Goal: Task Accomplishment & Management: Manage account settings

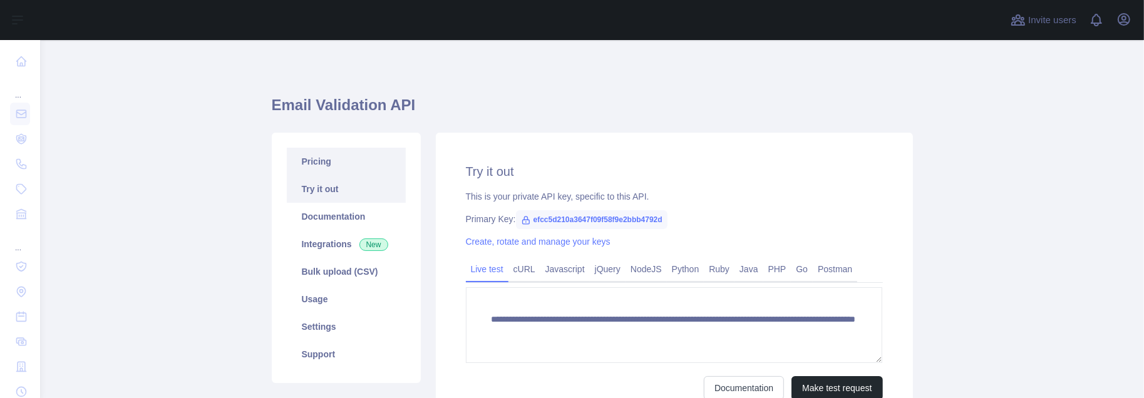
click at [319, 164] on link "Pricing" at bounding box center [346, 162] width 119 height 28
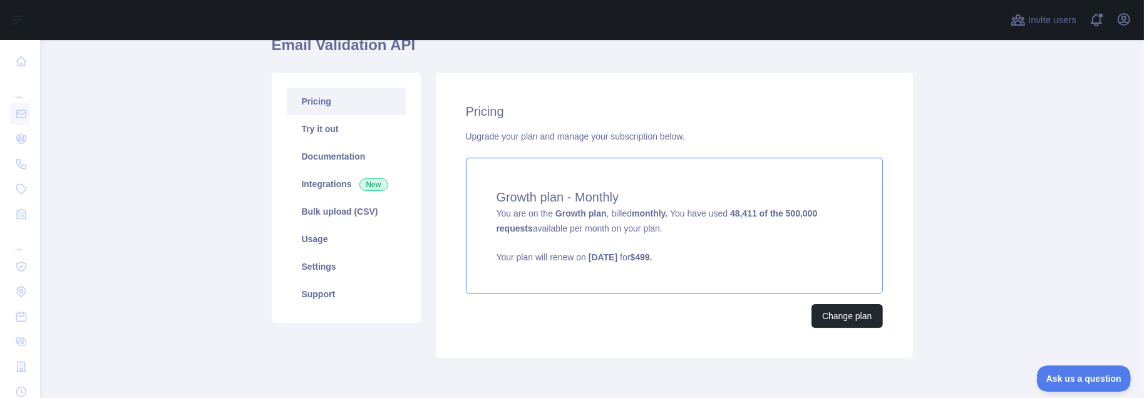
scroll to position [125, 0]
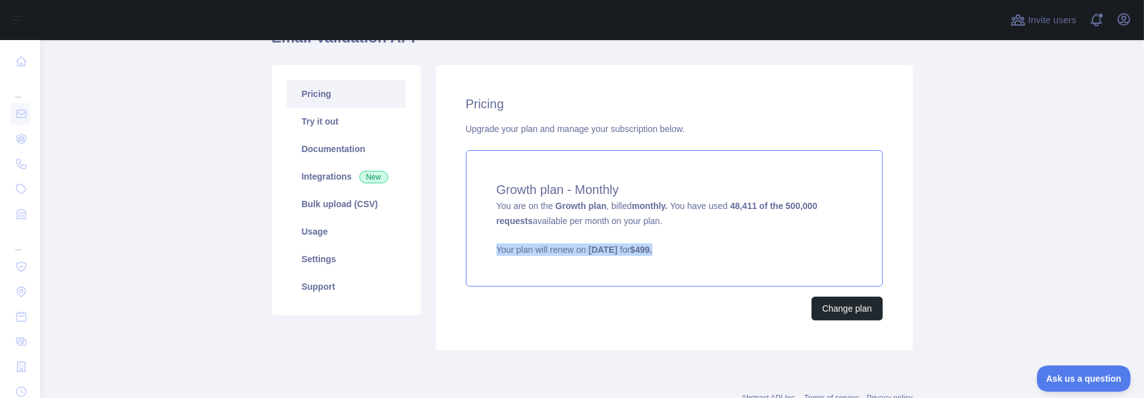
drag, startPoint x: 713, startPoint y: 244, endPoint x: 490, endPoint y: 252, distance: 223.1
click at [490, 252] on div "Growth plan - Monthly You are on the Growth plan , billed monthly. You have use…" at bounding box center [674, 218] width 417 height 137
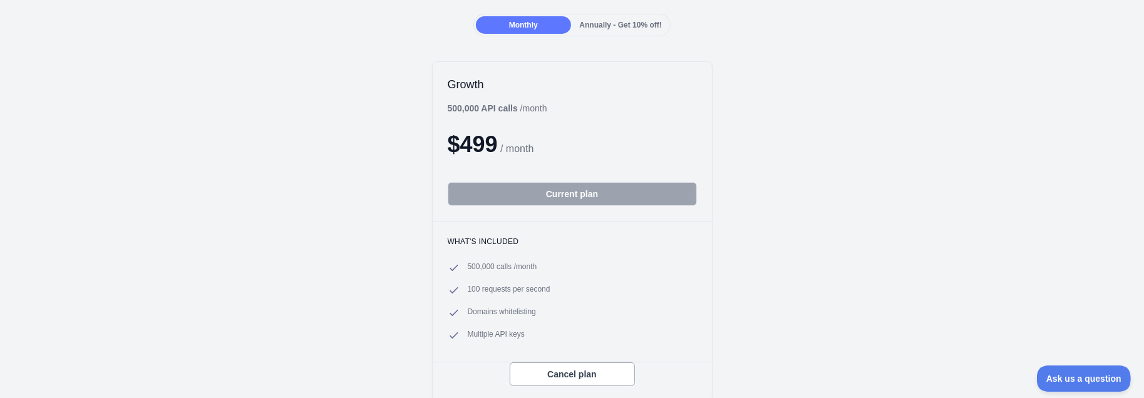
scroll to position [125, 0]
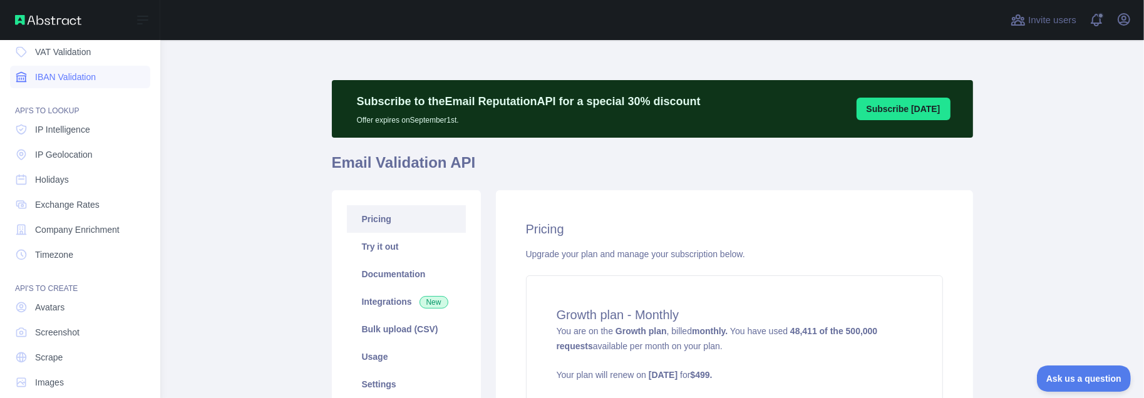
scroll to position [152, 0]
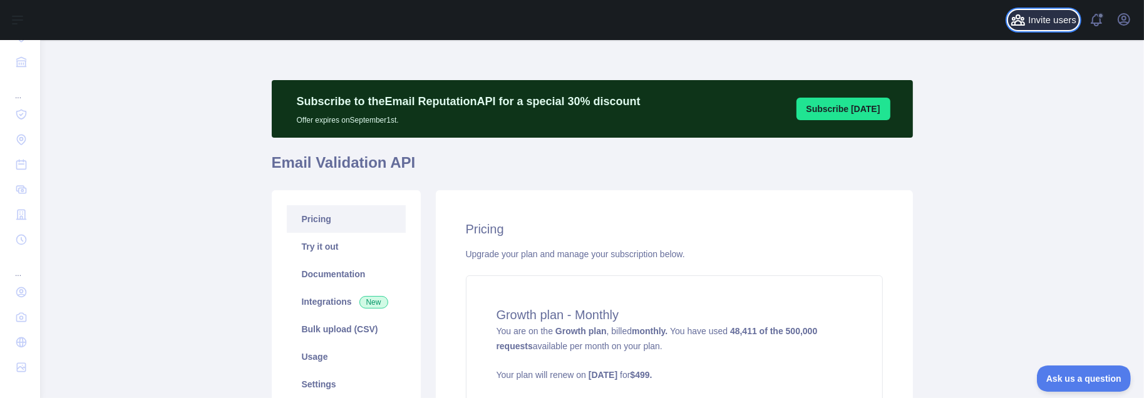
click at [1038, 21] on span "Invite users" at bounding box center [1052, 20] width 48 height 14
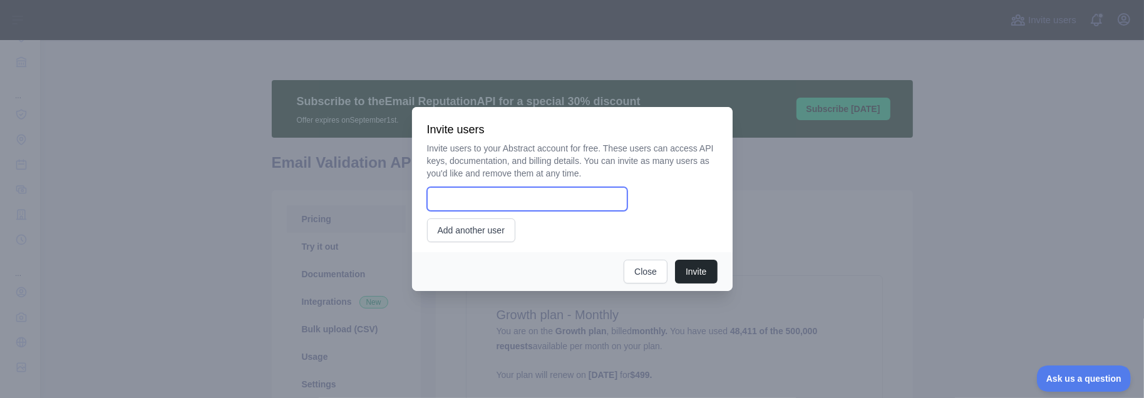
click at [460, 191] on input "email" at bounding box center [527, 199] width 200 height 24
click at [530, 190] on input "email" at bounding box center [527, 199] width 200 height 24
paste input "**********"
type input "**********"
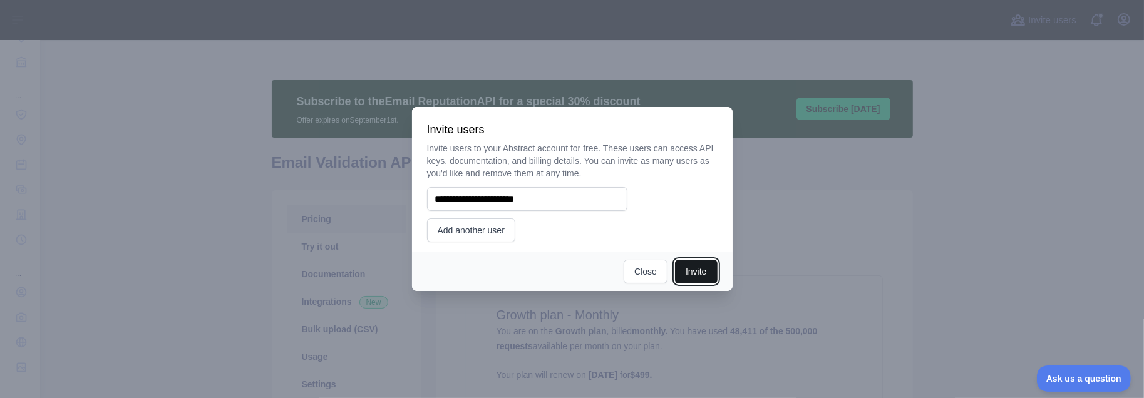
click at [692, 268] on button "Invite" at bounding box center [696, 272] width 42 height 24
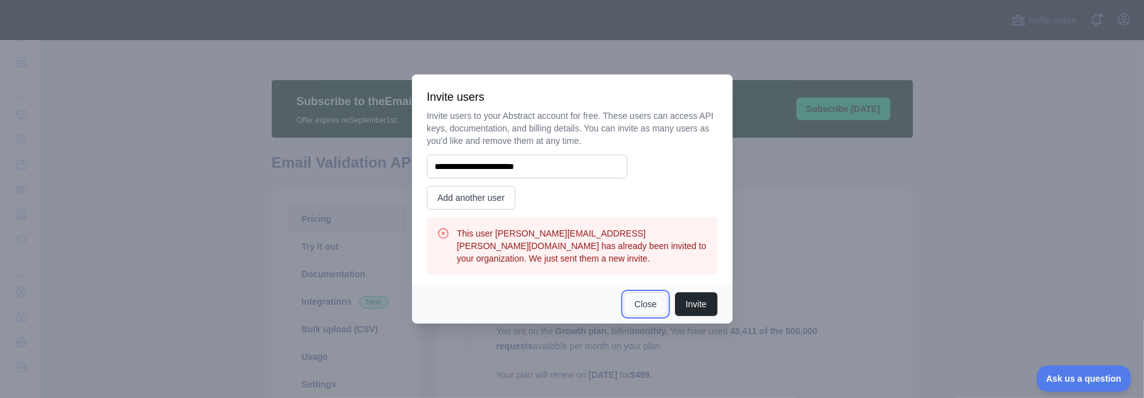
click at [637, 299] on button "Close" at bounding box center [646, 304] width 44 height 24
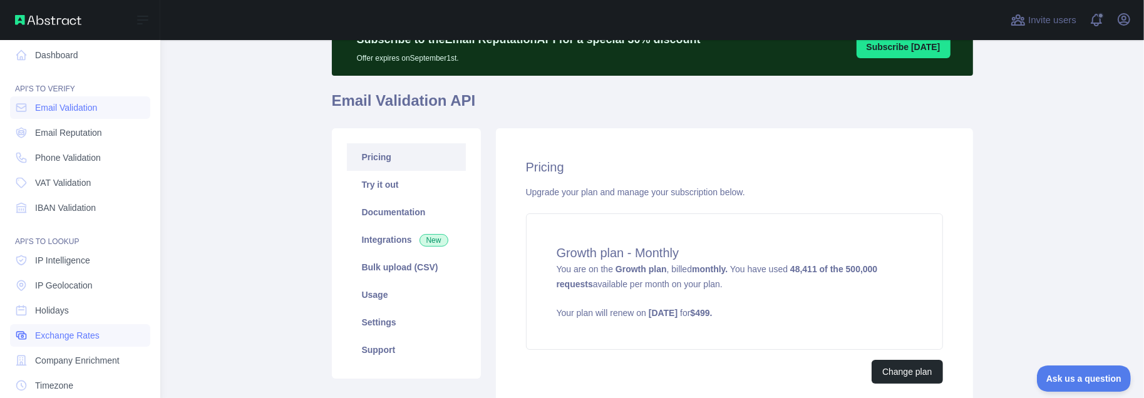
scroll to position [0, 0]
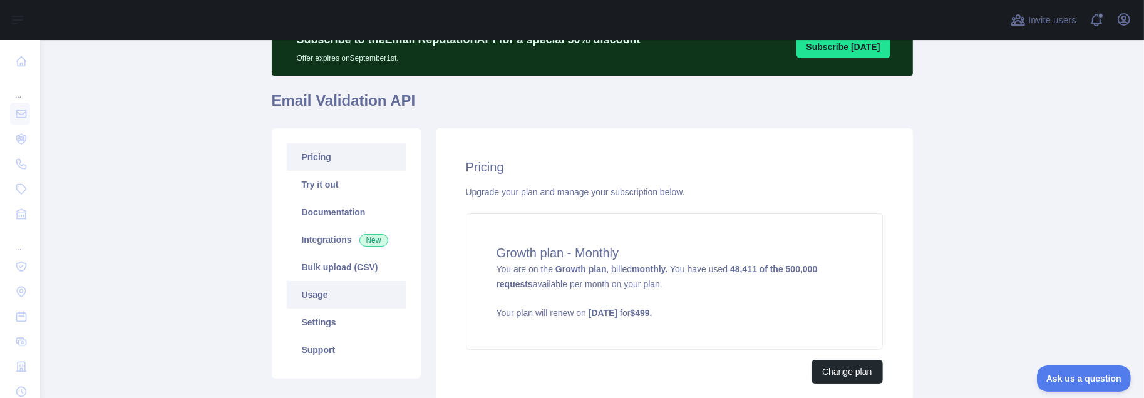
click at [311, 304] on link "Usage" at bounding box center [346, 295] width 119 height 28
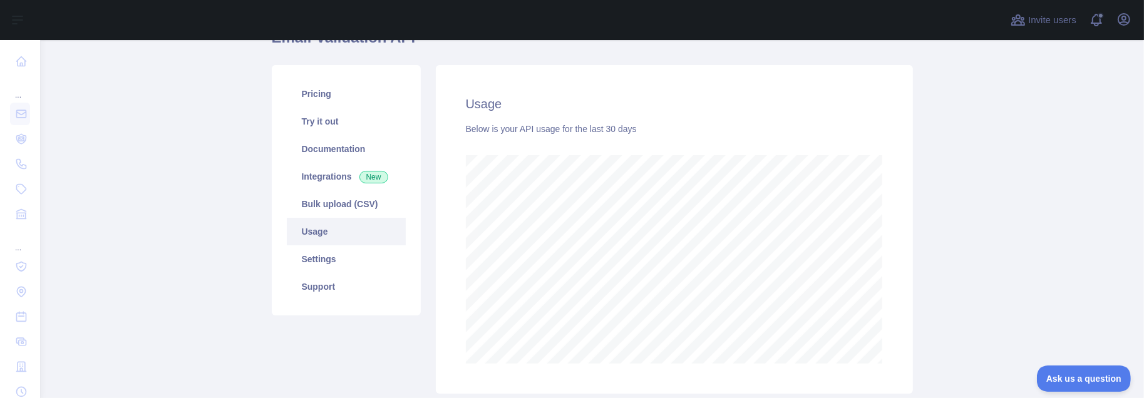
scroll to position [625945, 625208]
